Goal: Transaction & Acquisition: Book appointment/travel/reservation

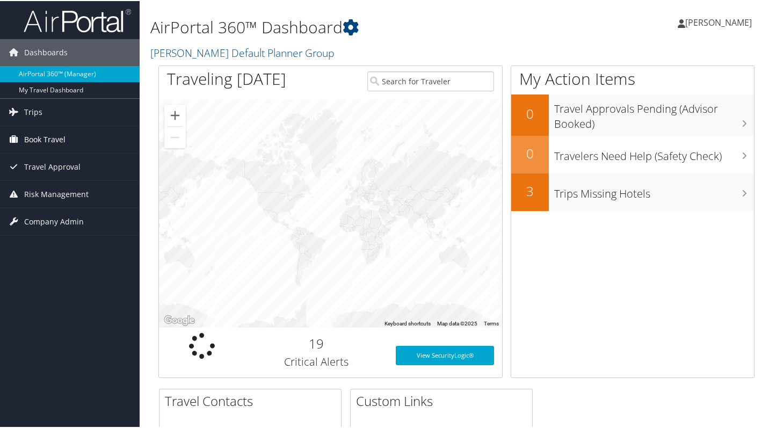
click at [52, 140] on span "Book Travel" at bounding box center [44, 138] width 41 height 27
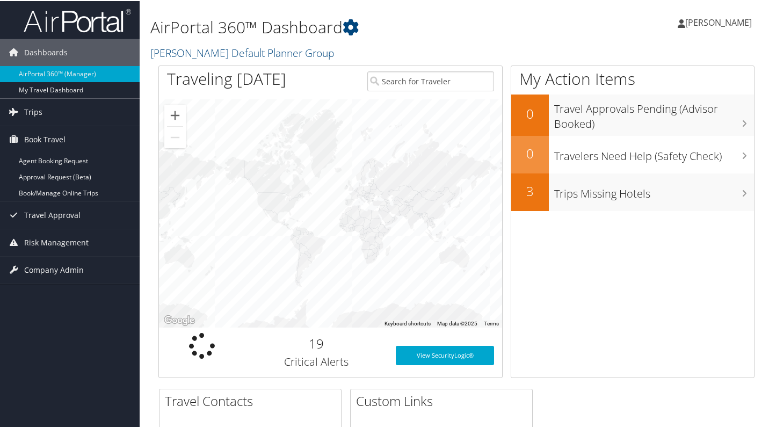
click at [120, 313] on div "Dashboards AirPortal 360™ (Manager) My Travel Dashboard Trips Current/Future Tr…" at bounding box center [386, 305] width 773 height 611
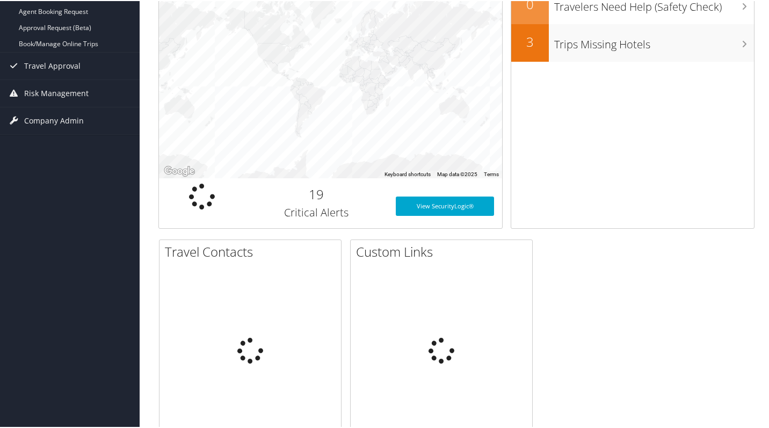
scroll to position [154, 0]
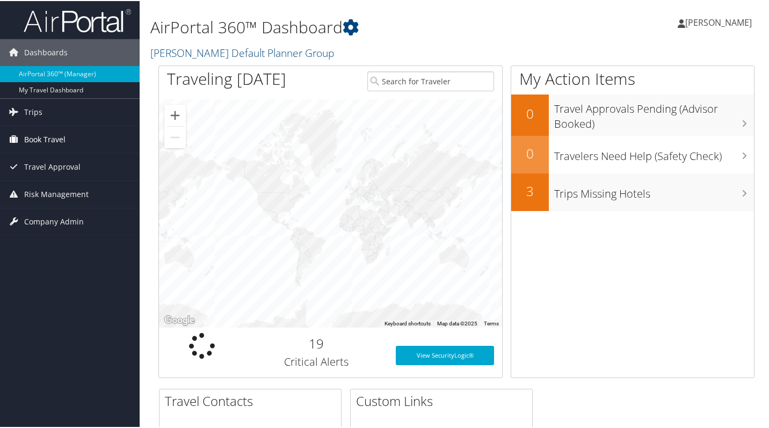
click at [77, 137] on link "Book Travel" at bounding box center [70, 138] width 140 height 27
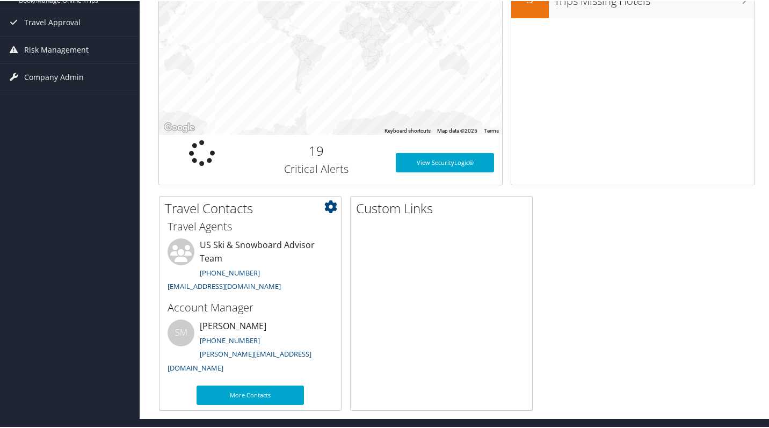
scroll to position [192, 0]
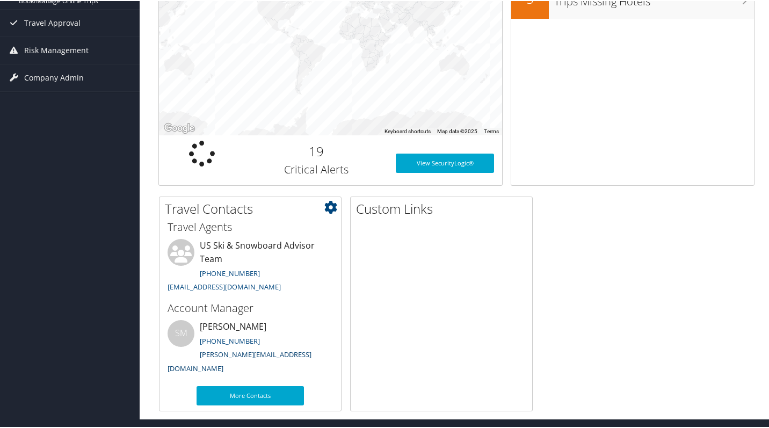
click at [270, 353] on link "susan.moon@cbtravel.com" at bounding box center [240, 361] width 144 height 24
drag, startPoint x: 303, startPoint y: 350, endPoint x: 201, endPoint y: 352, distance: 102.1
click at [201, 352] on li "SM Susan Moon (801) 327-7761 susan.moon@cbtravel.com" at bounding box center [250, 347] width 176 height 57
copy link "susan.moon@cbtravel.com"
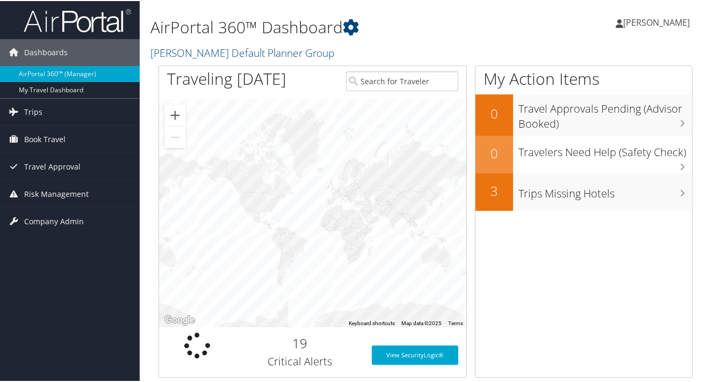
click at [669, 20] on span "[PERSON_NAME]" at bounding box center [656, 22] width 67 height 12
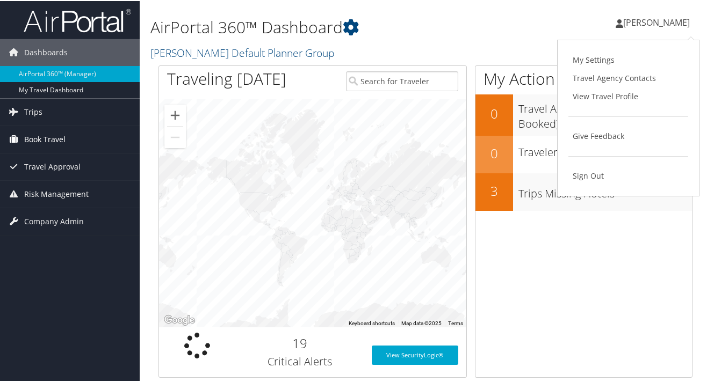
click at [63, 131] on span "Book Travel" at bounding box center [44, 138] width 41 height 27
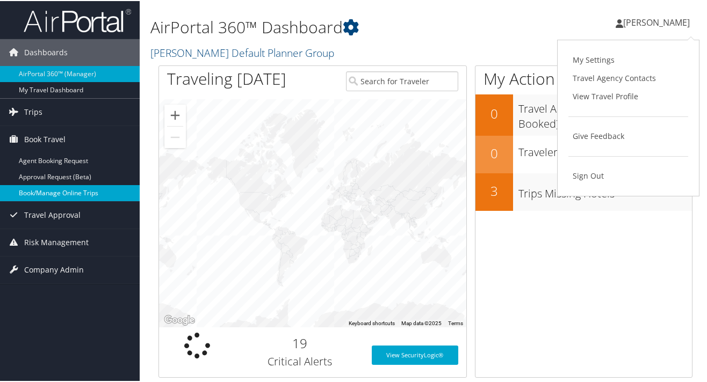
click at [60, 192] on link "Book/Manage Online Trips" at bounding box center [70, 192] width 140 height 16
